Goal: Task Accomplishment & Management: Complete application form

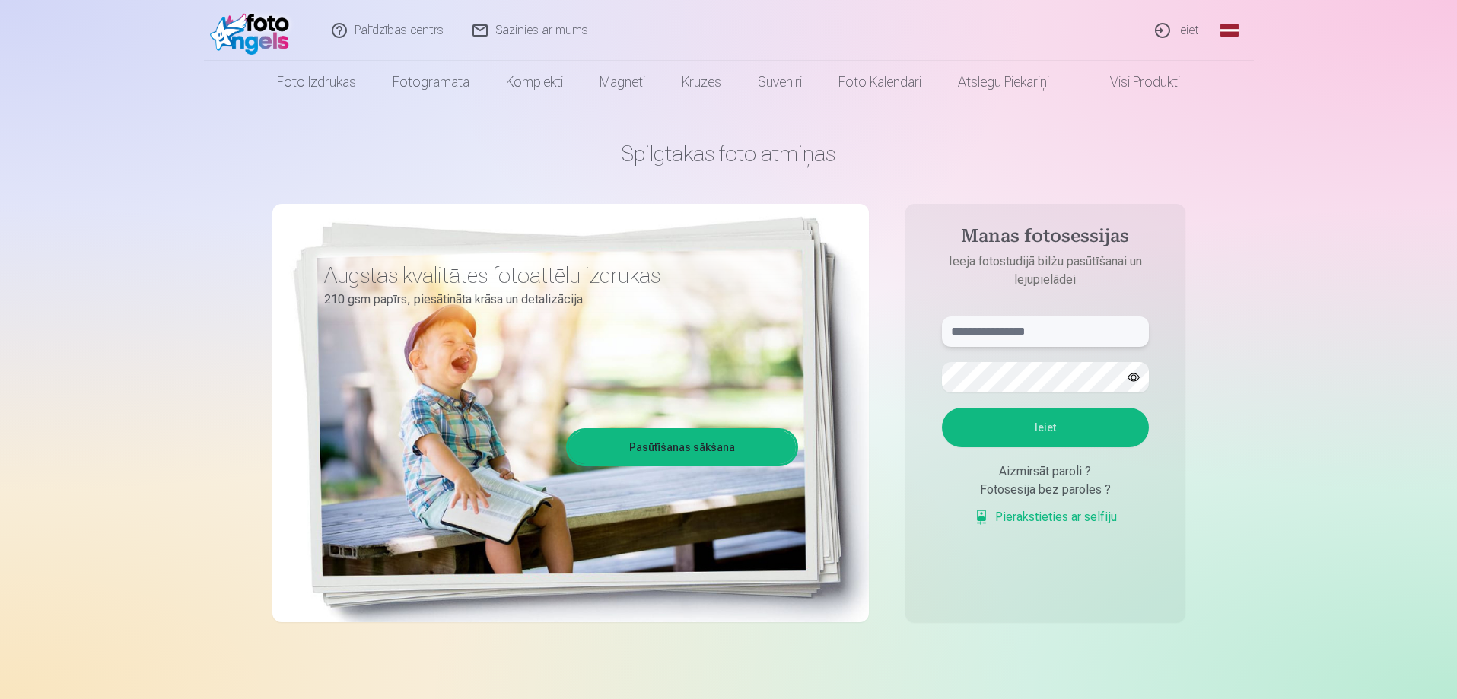
click at [1005, 329] on input "text" at bounding box center [1045, 332] width 207 height 30
type input "**********"
click at [1033, 420] on button "Ieiet" at bounding box center [1045, 428] width 207 height 40
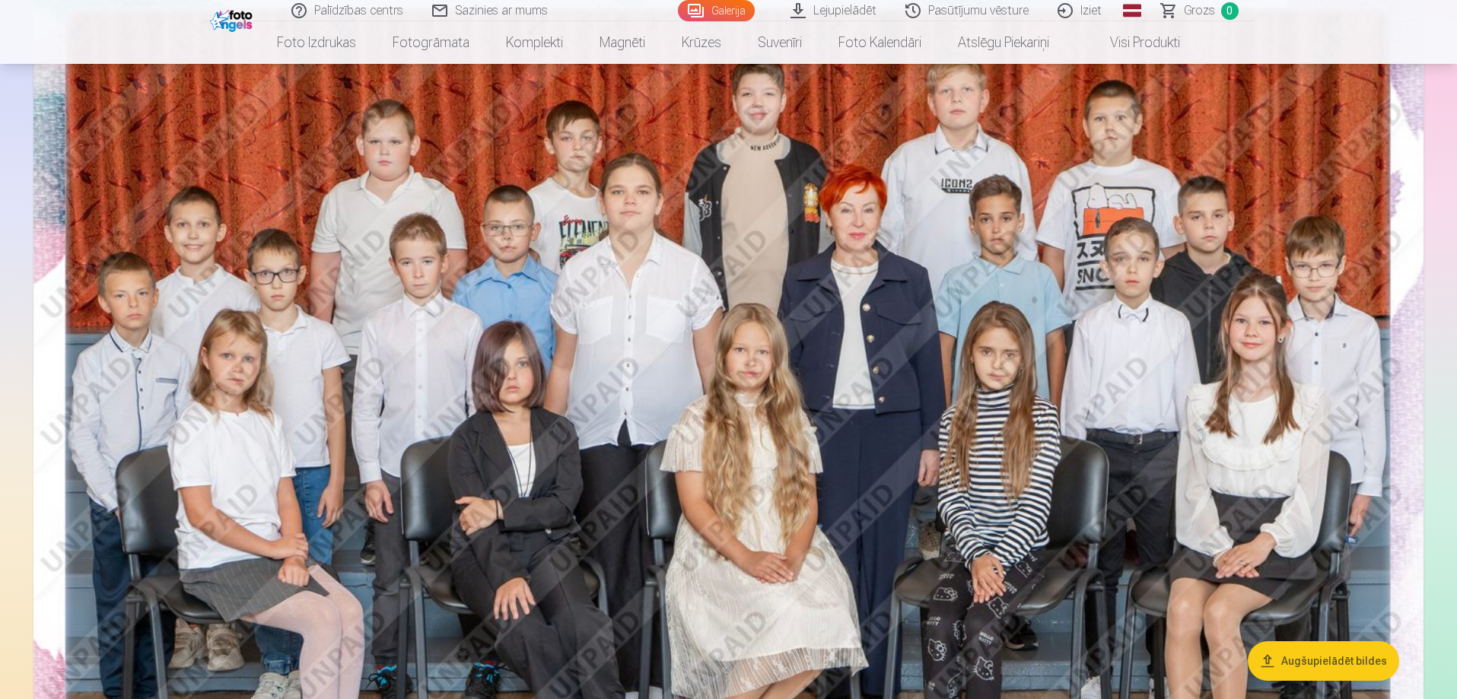
scroll to position [228, 0]
